Goal: Information Seeking & Learning: Stay updated

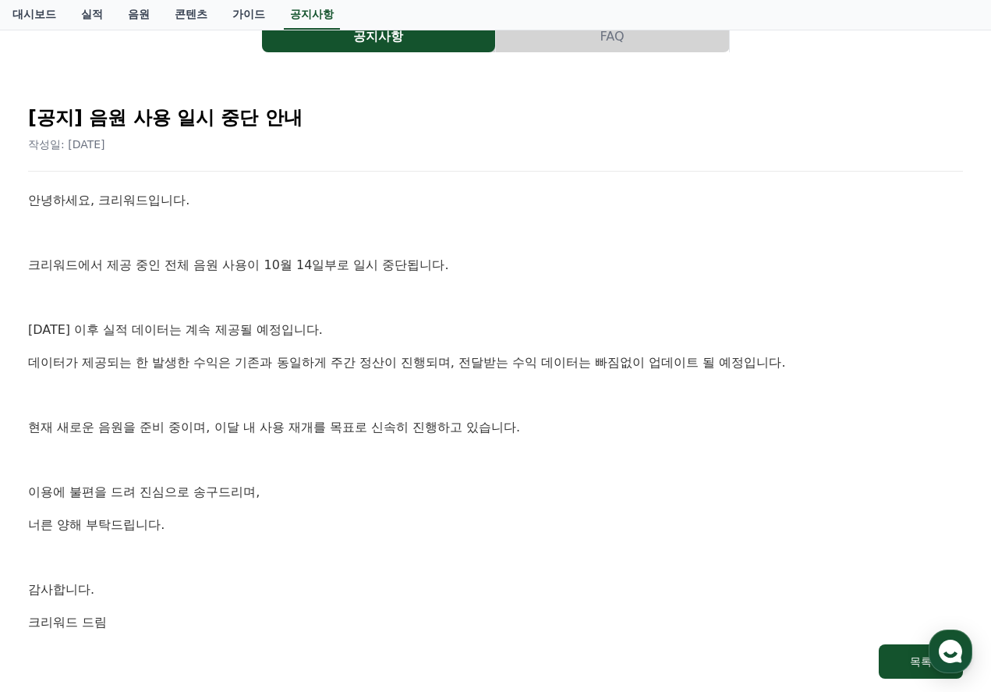
scroll to position [112, 0]
click at [498, 469] on div "안녕하세요, 크리워드입니다. 크리워드에서 제공 중인 전체 음원 사용이 10월 14일부로 일시 중단됩니다. [DATE] 이후 실적 데이터는 계속…" at bounding box center [495, 409] width 935 height 441
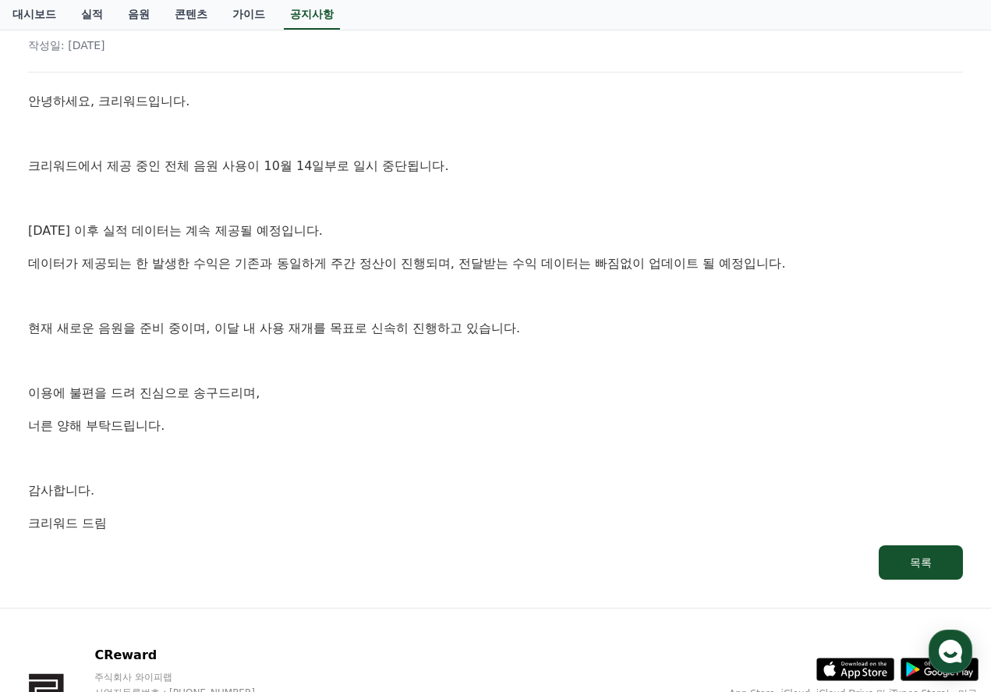
scroll to position [0, 0]
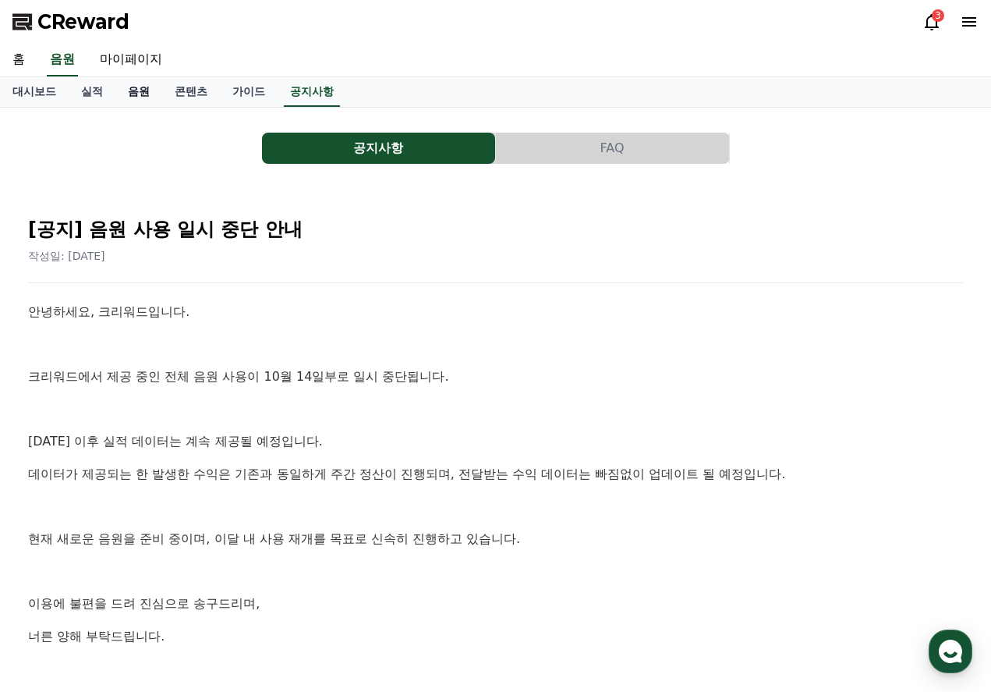
click at [136, 96] on link "음원" at bounding box center [138, 92] width 47 height 30
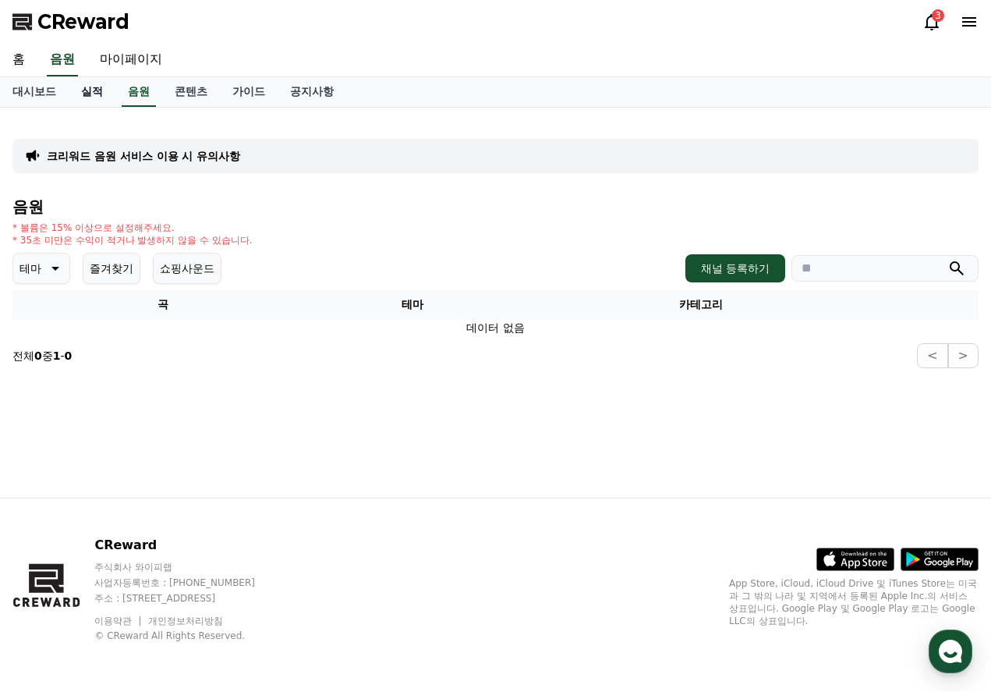
click at [90, 95] on link "실적" at bounding box center [92, 92] width 47 height 30
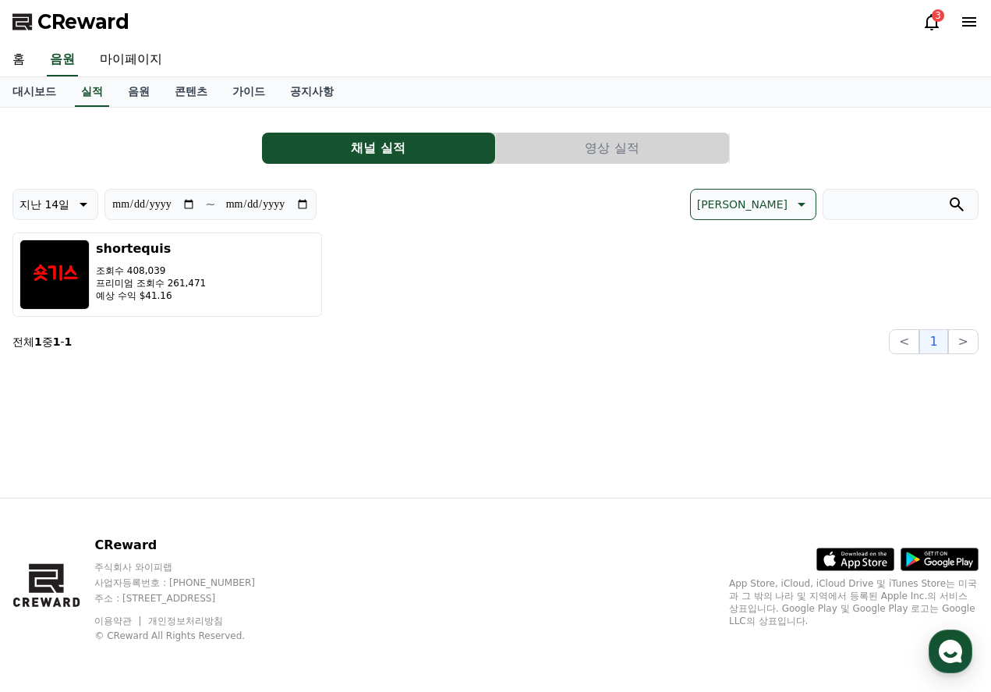
click at [937, 18] on div "3" at bounding box center [938, 15] width 12 height 12
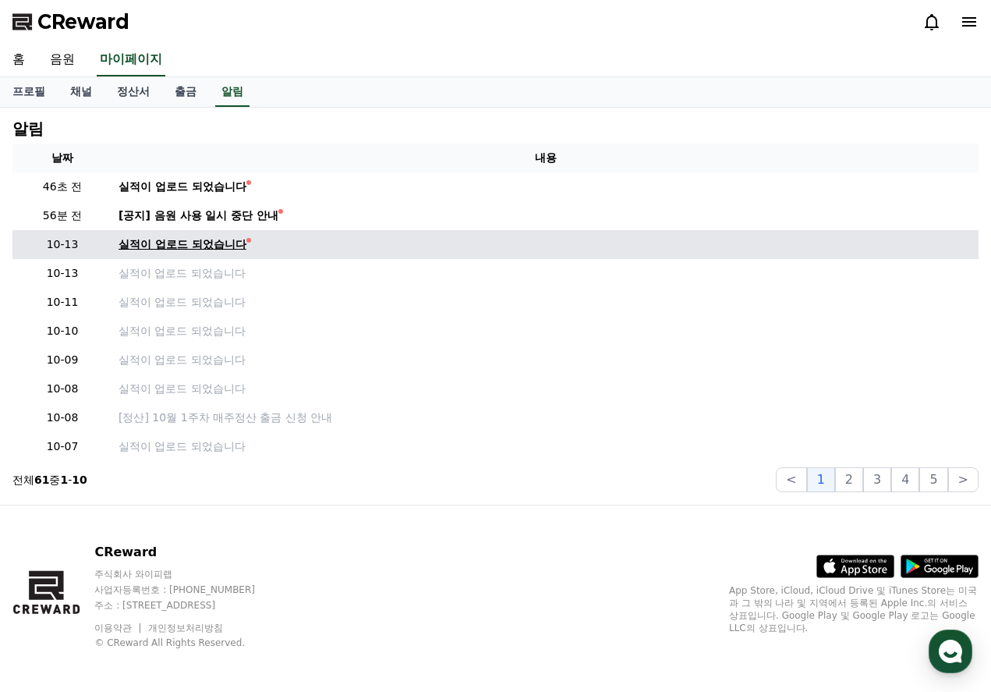
click at [208, 246] on div "실적이 업로드 되었습니다" at bounding box center [183, 244] width 128 height 16
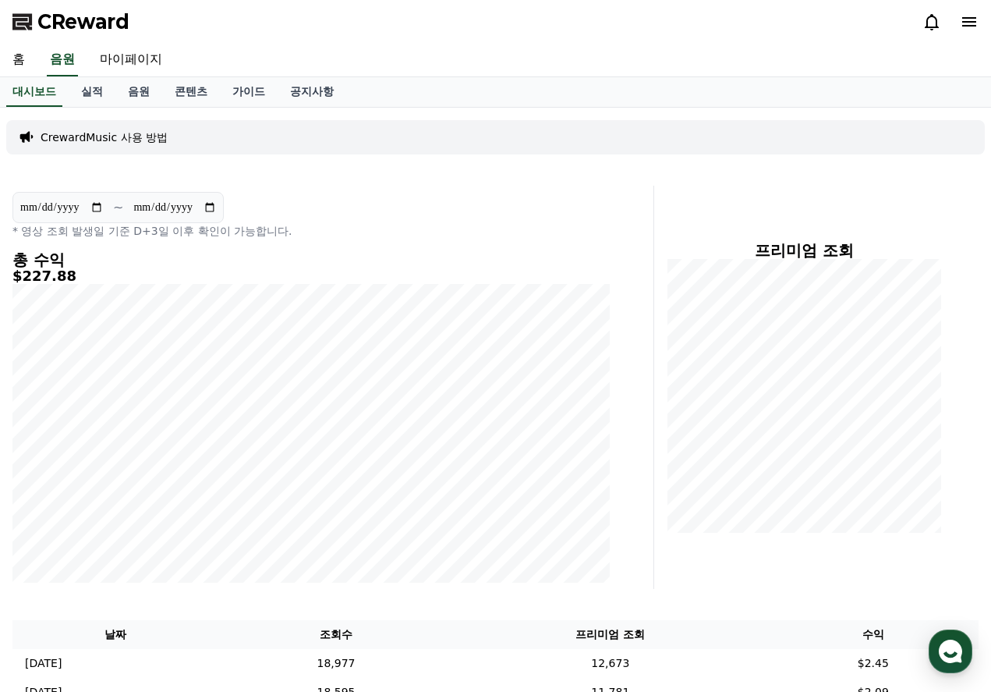
click at [932, 18] on icon at bounding box center [931, 21] width 19 height 19
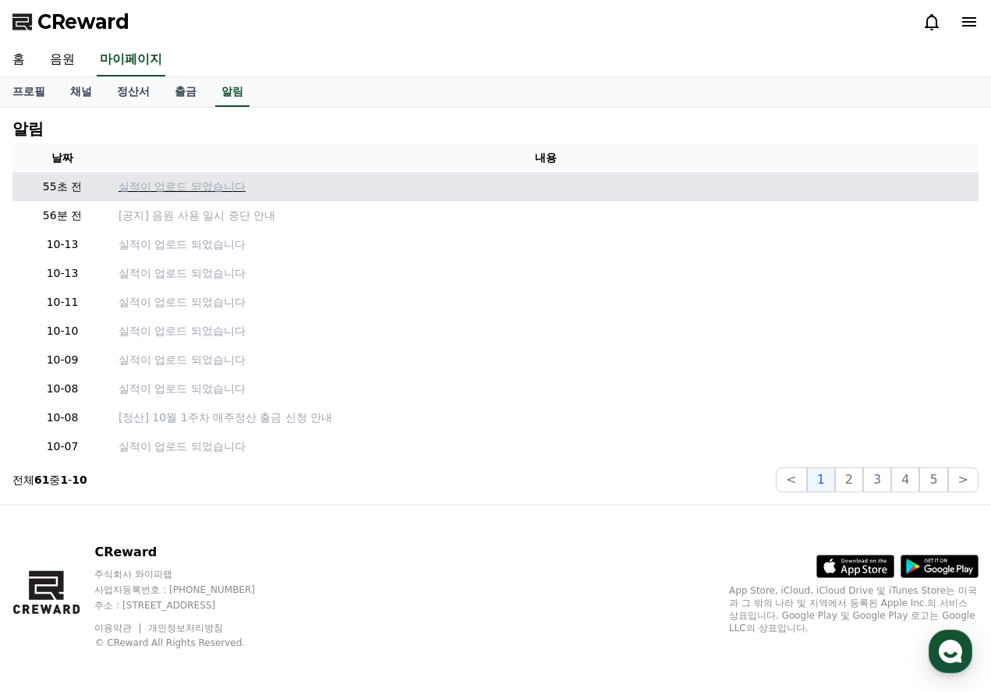
click at [193, 185] on p "실적이 업로드 되었습니다" at bounding box center [546, 187] width 854 height 16
